Goal: Information Seeking & Learning: Find specific fact

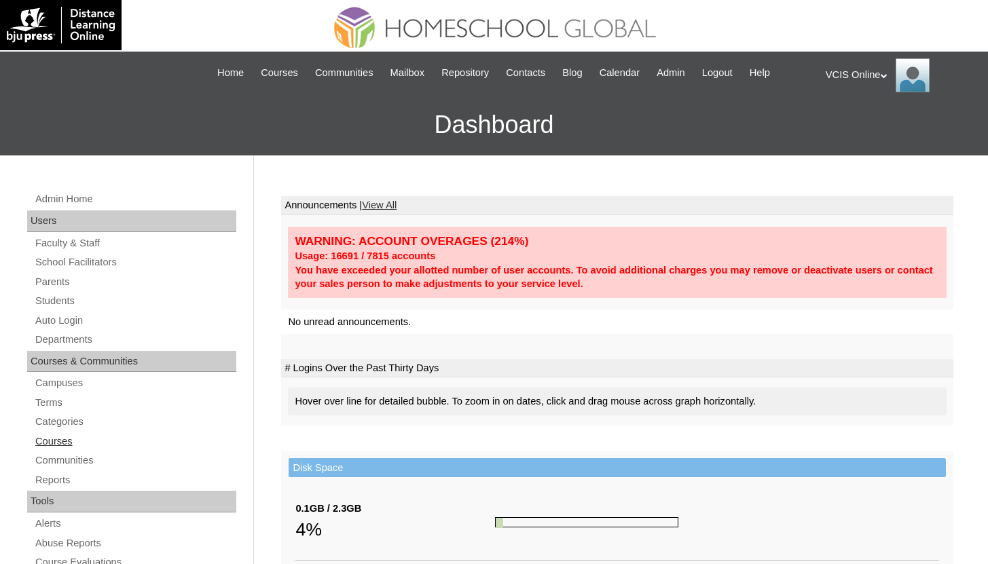
click at [62, 433] on link "Courses" at bounding box center [135, 441] width 202 height 17
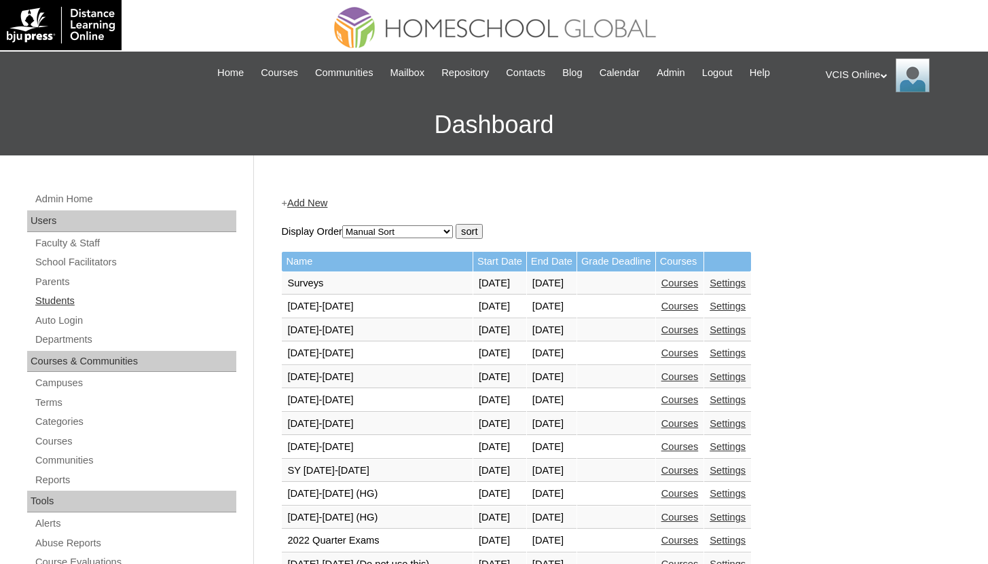
click at [78, 302] on link "Students" at bounding box center [135, 301] width 202 height 17
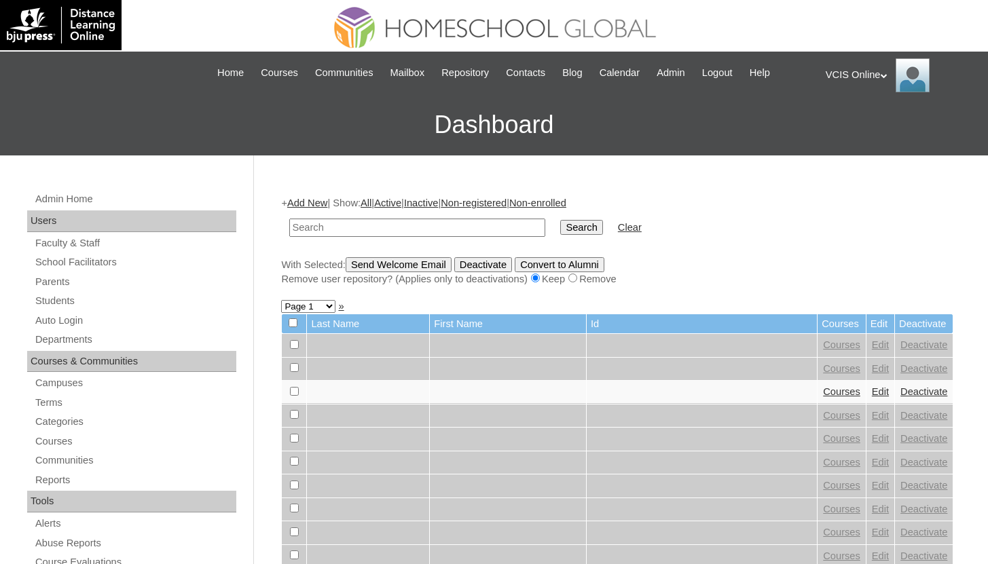
click at [445, 225] on input "text" at bounding box center [417, 228] width 256 height 18
type input "noella"
click at [560, 220] on input "Search" at bounding box center [581, 227] width 42 height 15
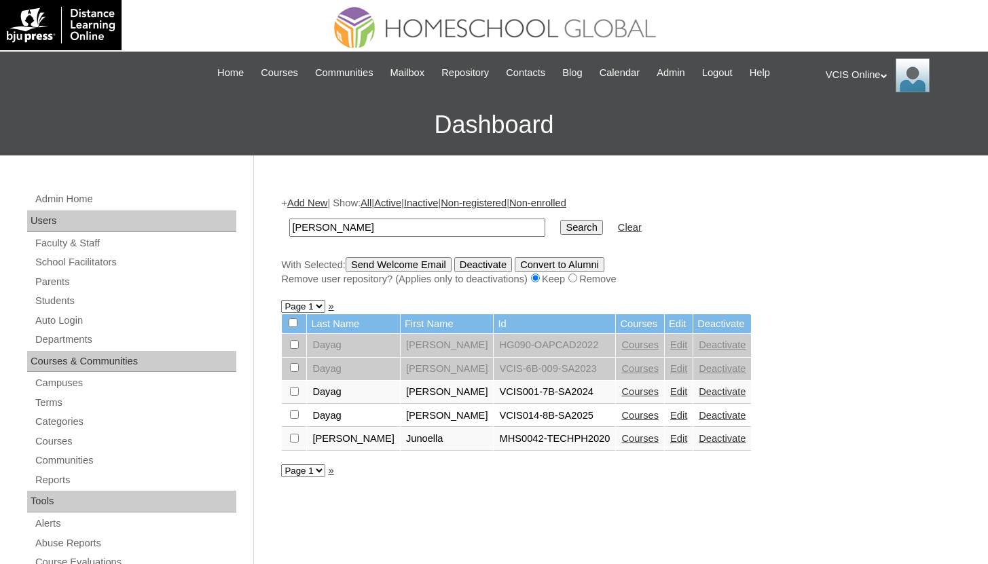
click at [621, 412] on link "Courses" at bounding box center [639, 415] width 37 height 11
